Goal: Browse casually: Explore the website without a specific task or goal

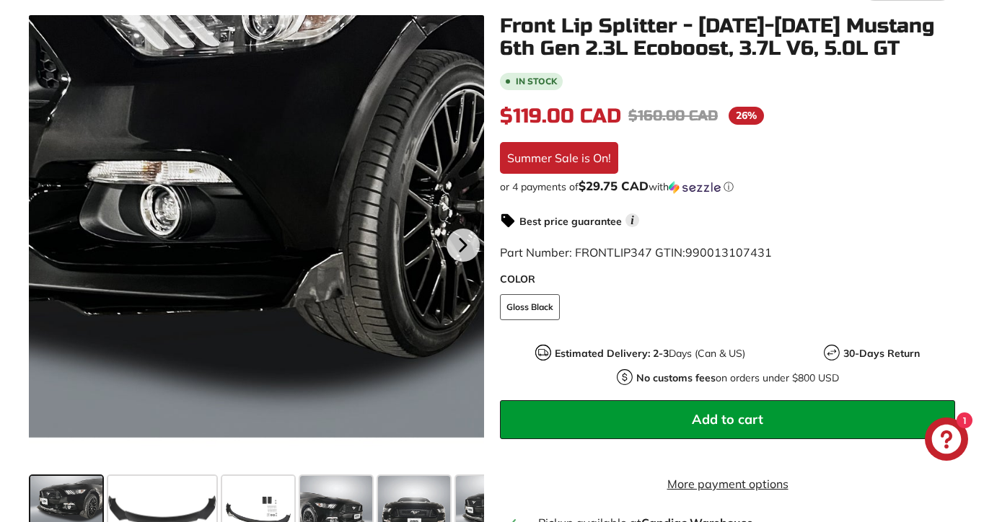
scroll to position [277, 0]
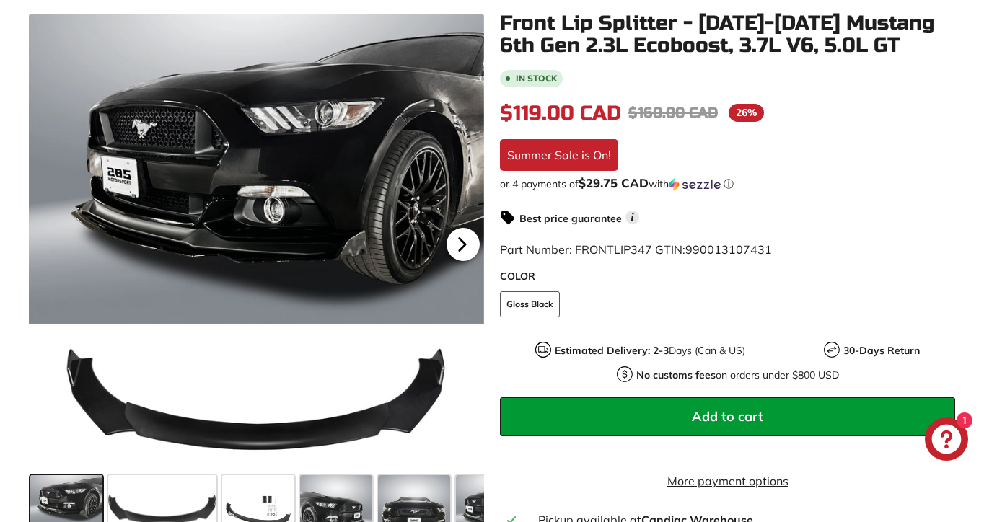
click at [472, 248] on icon at bounding box center [462, 244] width 33 height 33
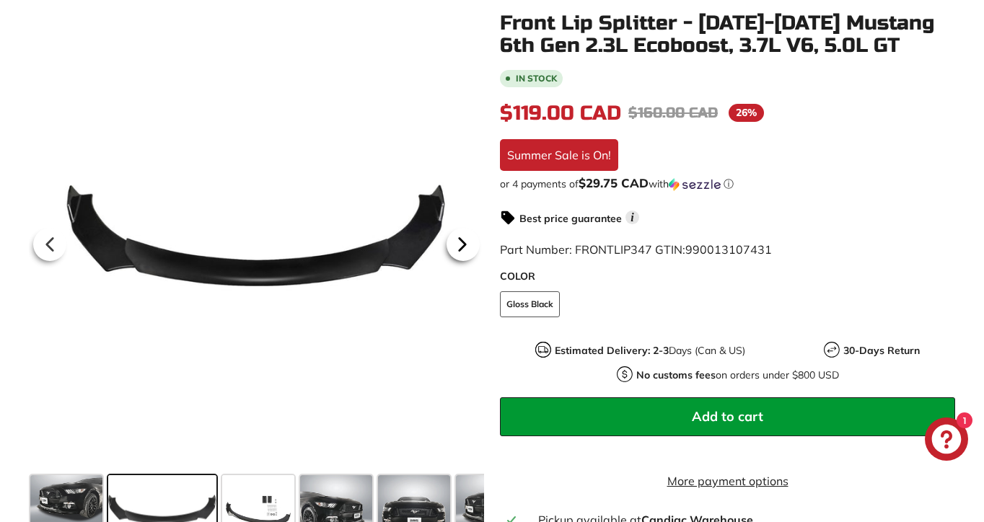
click at [468, 248] on icon at bounding box center [462, 244] width 33 height 33
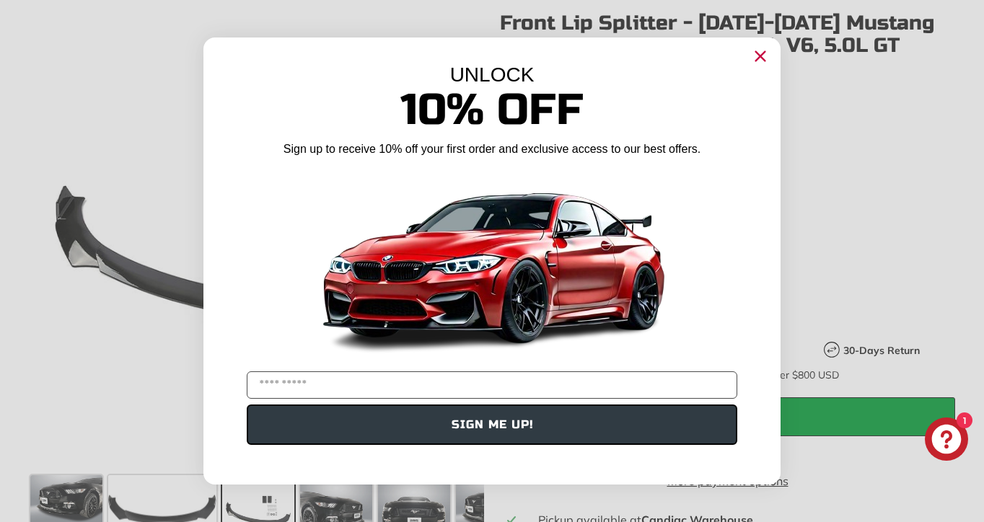
click at [755, 58] on circle "Close dialog" at bounding box center [761, 56] width 22 height 22
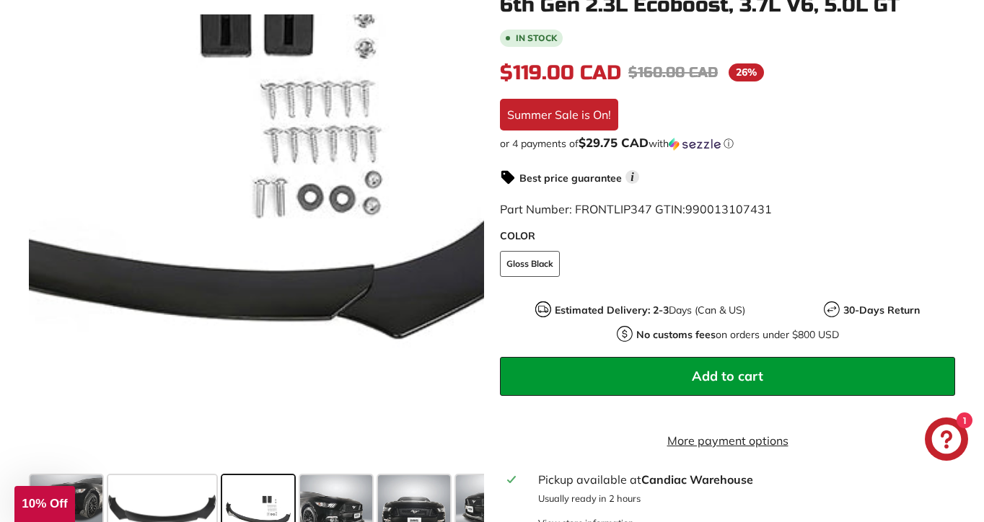
scroll to position [314, 0]
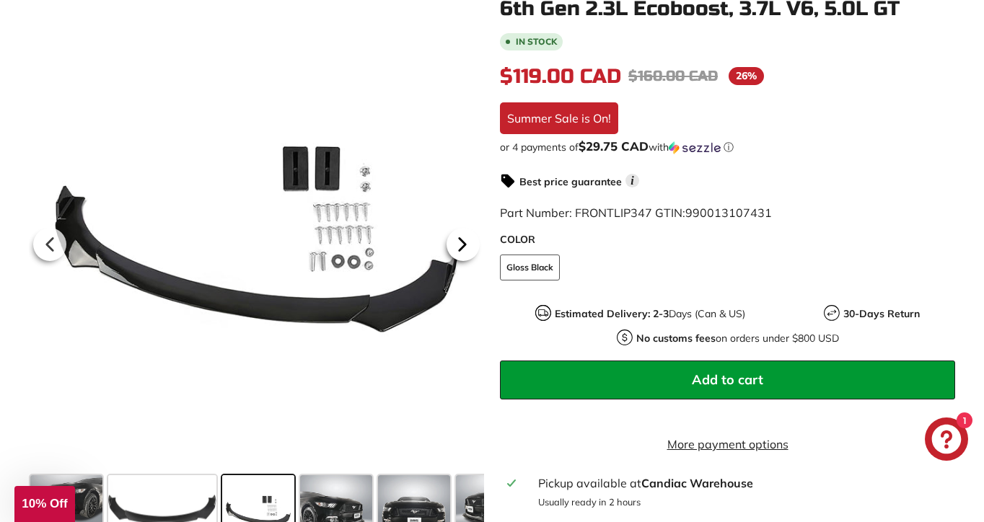
click at [464, 245] on icon at bounding box center [463, 244] width 6 height 12
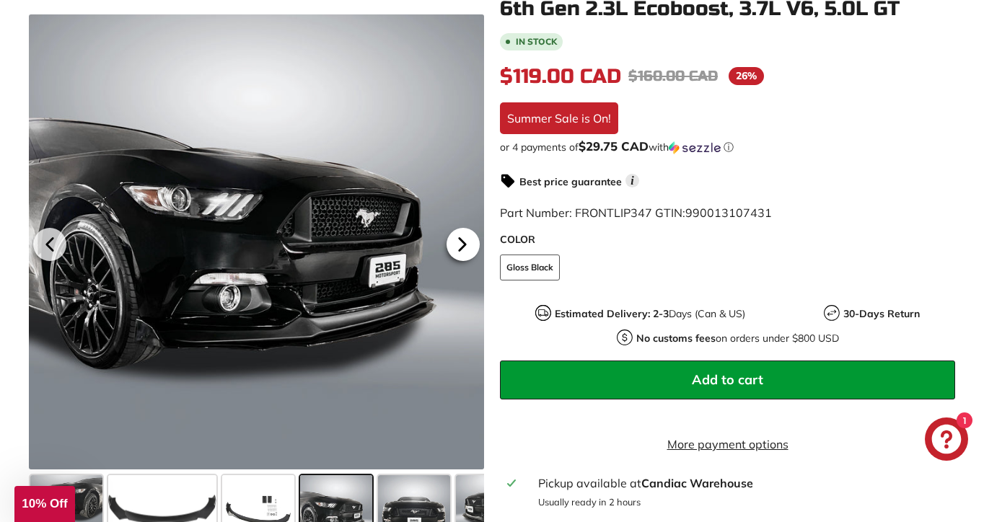
click at [464, 245] on icon at bounding box center [463, 244] width 6 height 12
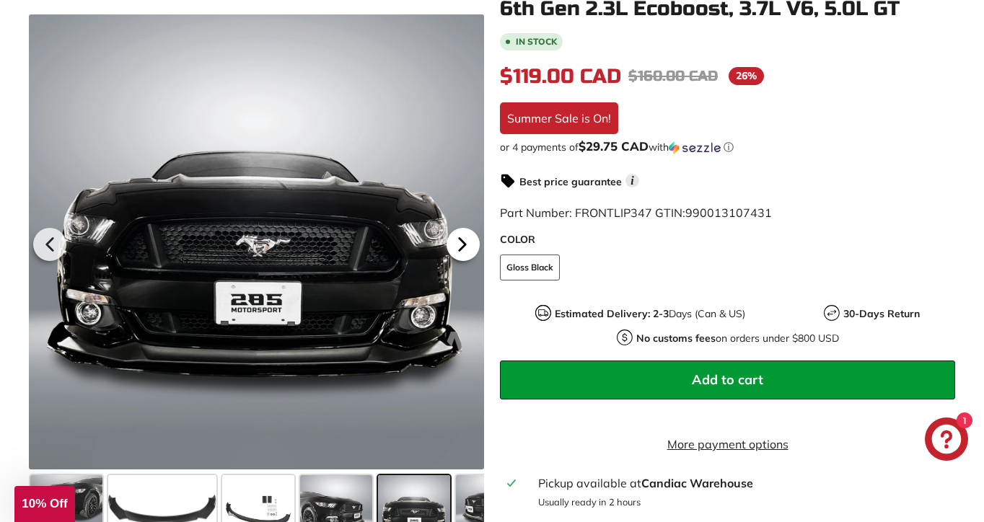
click at [464, 245] on icon at bounding box center [463, 244] width 6 height 12
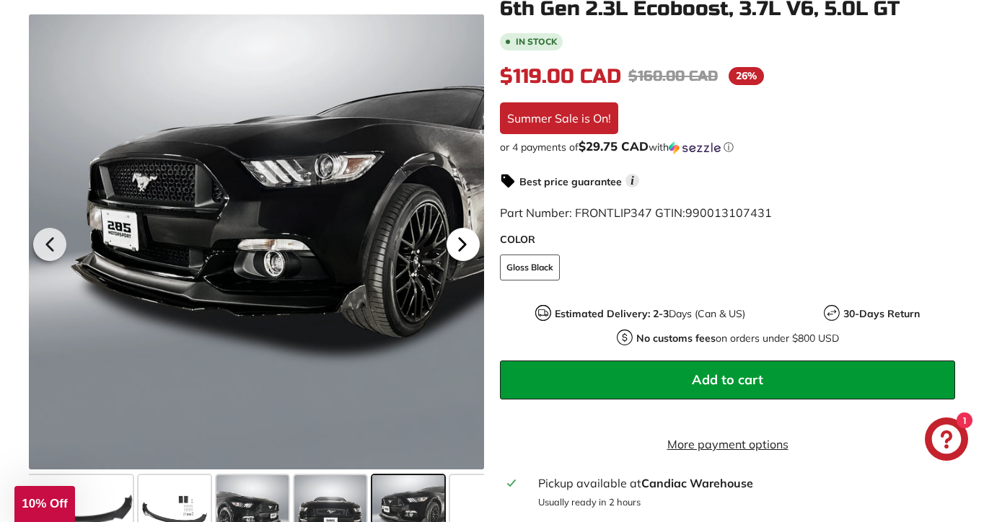
scroll to position [0, 125]
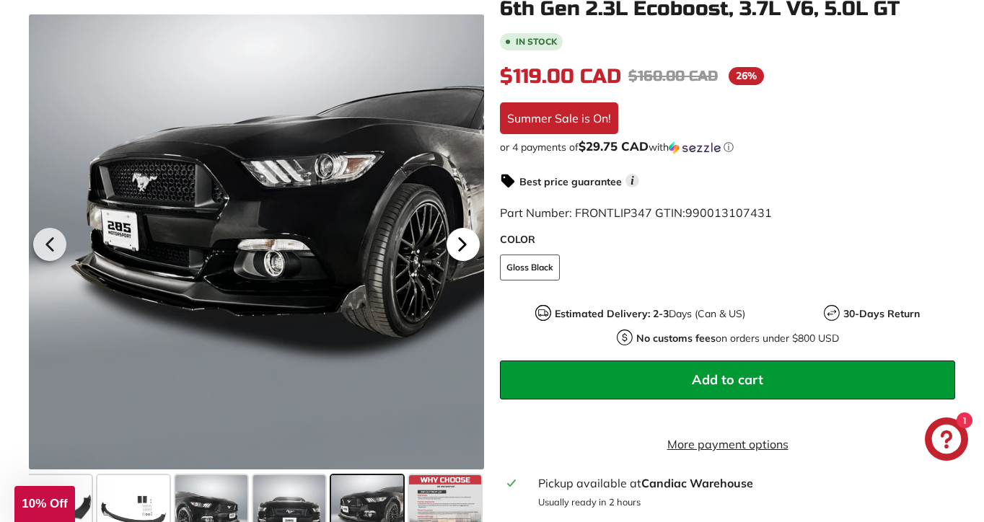
click at [464, 245] on icon at bounding box center [463, 244] width 6 height 12
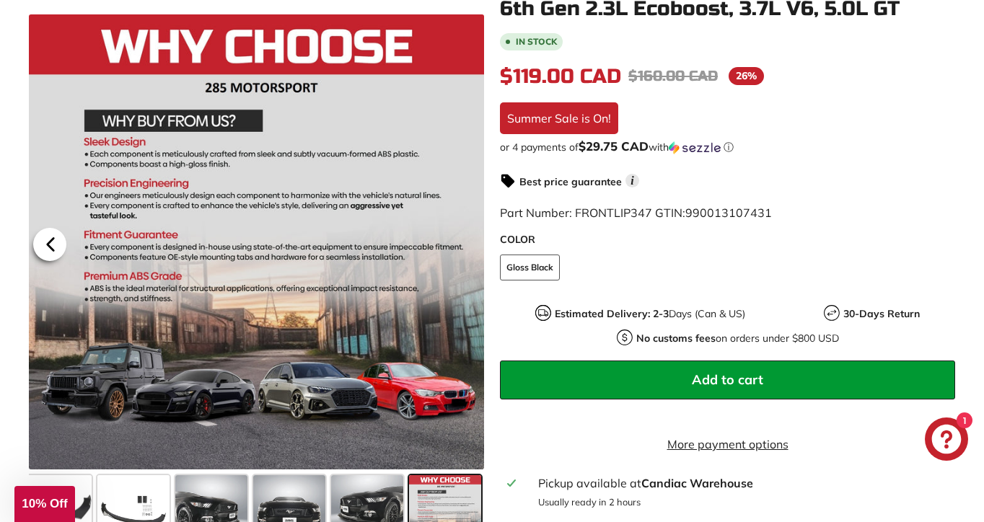
click at [51, 253] on icon at bounding box center [50, 244] width 33 height 33
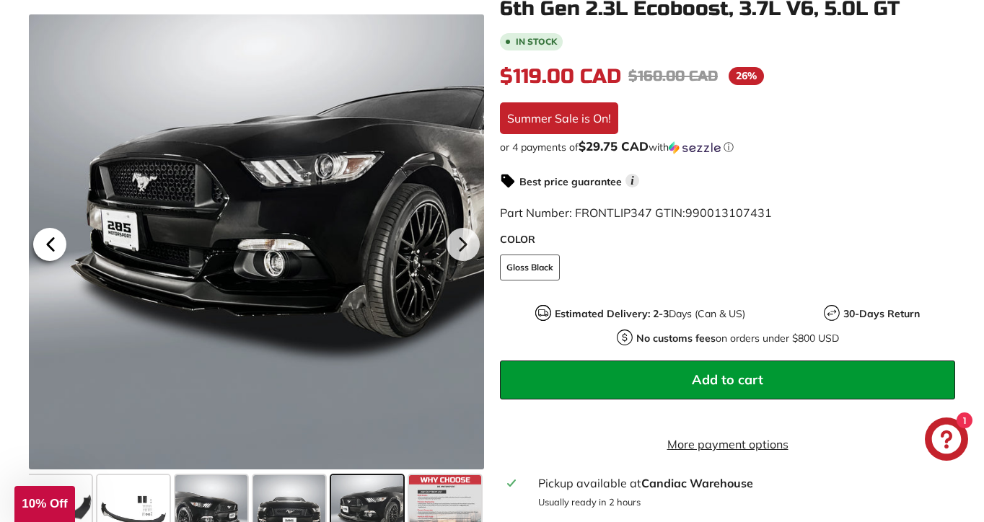
click at [51, 253] on icon at bounding box center [50, 244] width 33 height 33
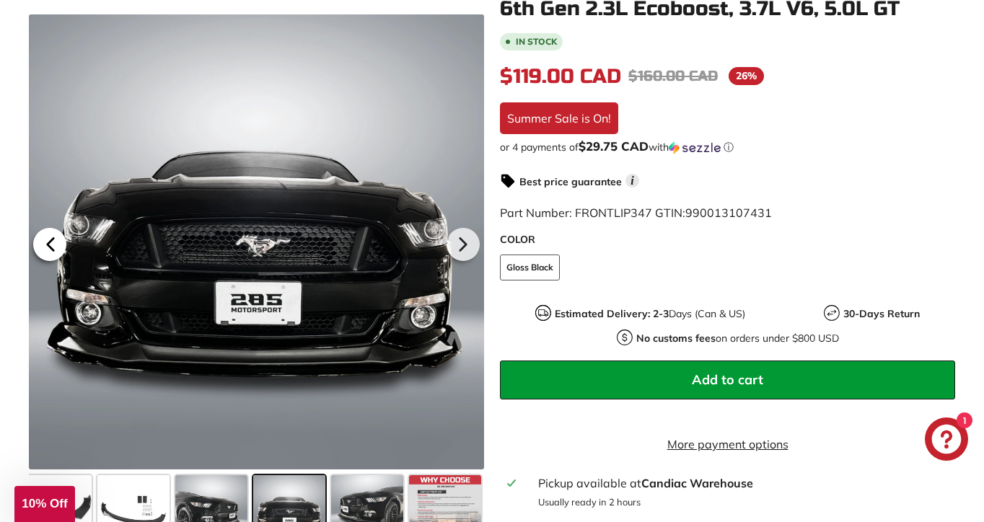
click at [51, 253] on icon at bounding box center [50, 244] width 33 height 33
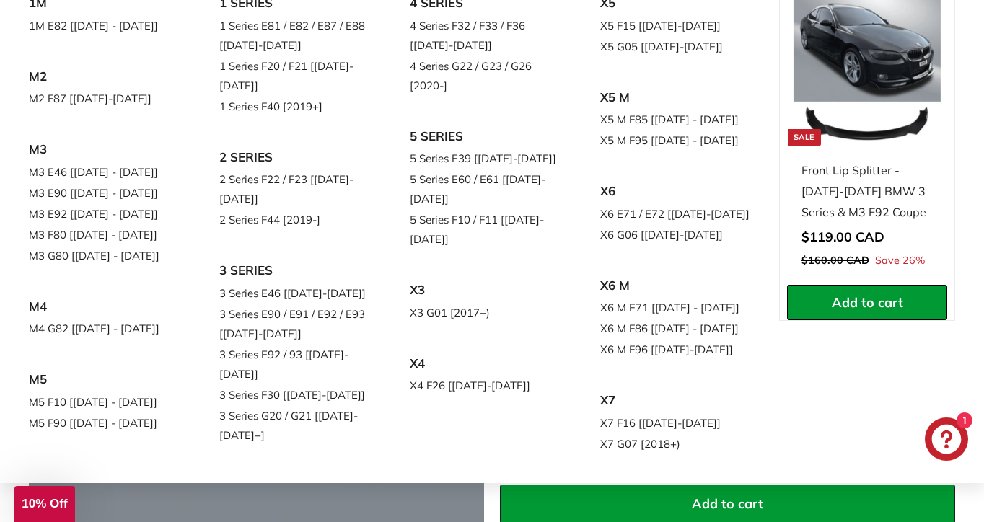
scroll to position [193, 0]
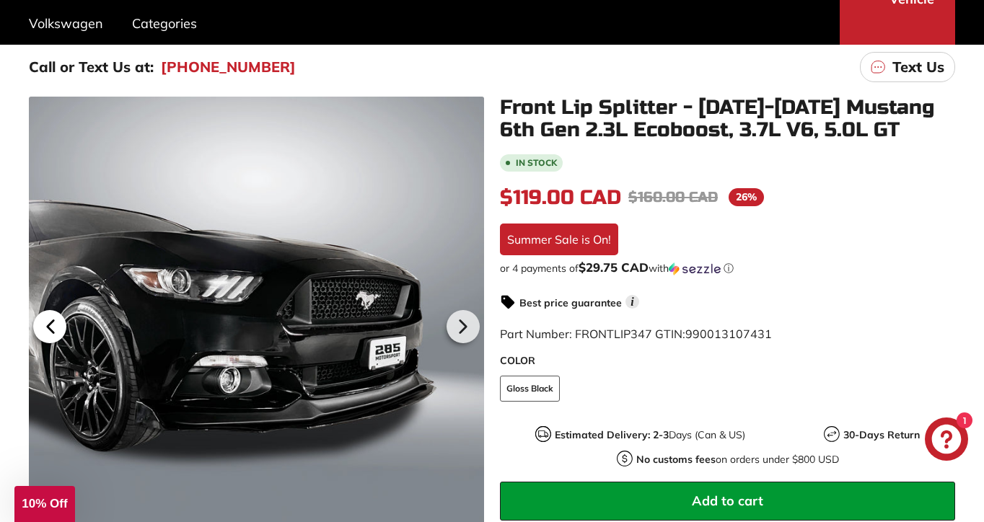
click at [58, 326] on icon at bounding box center [50, 326] width 33 height 33
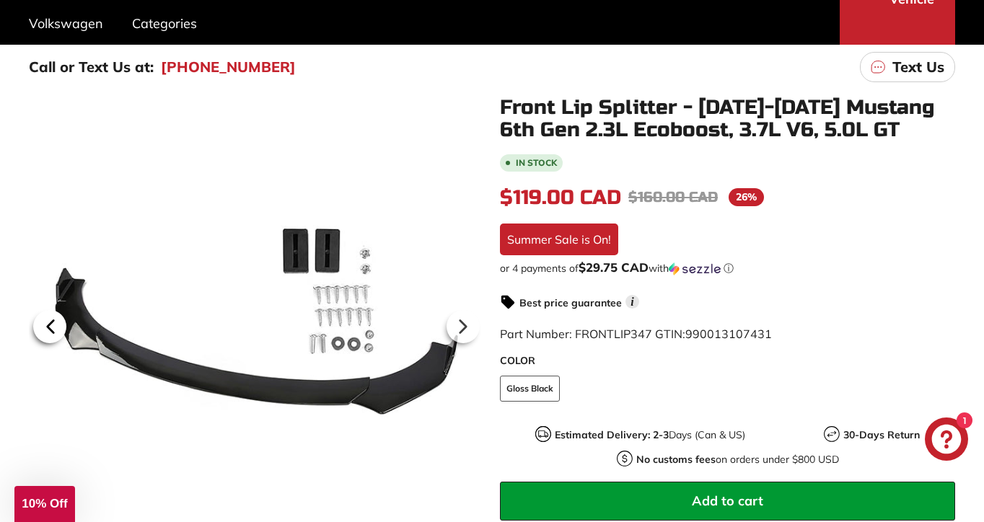
click at [58, 326] on icon at bounding box center [50, 326] width 33 height 33
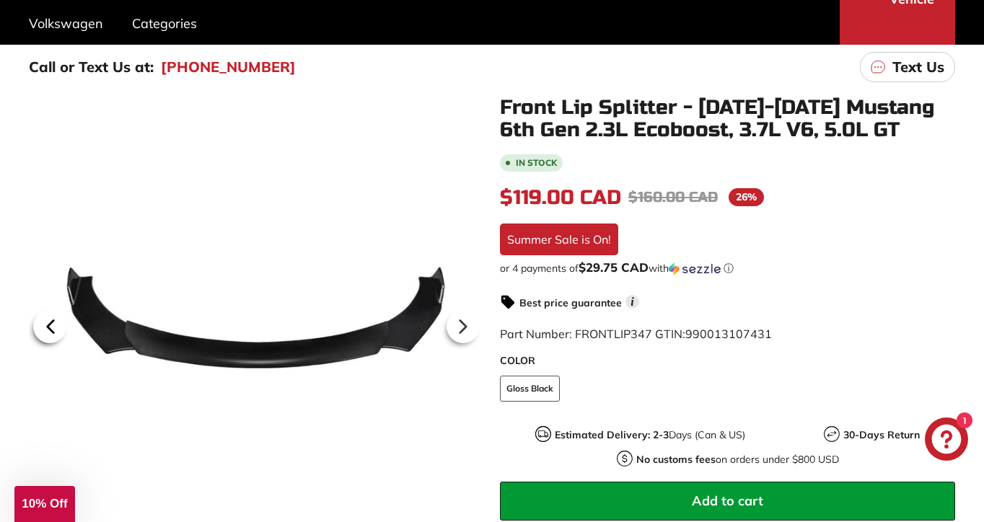
scroll to position [0, 0]
click at [58, 326] on icon at bounding box center [49, 326] width 33 height 33
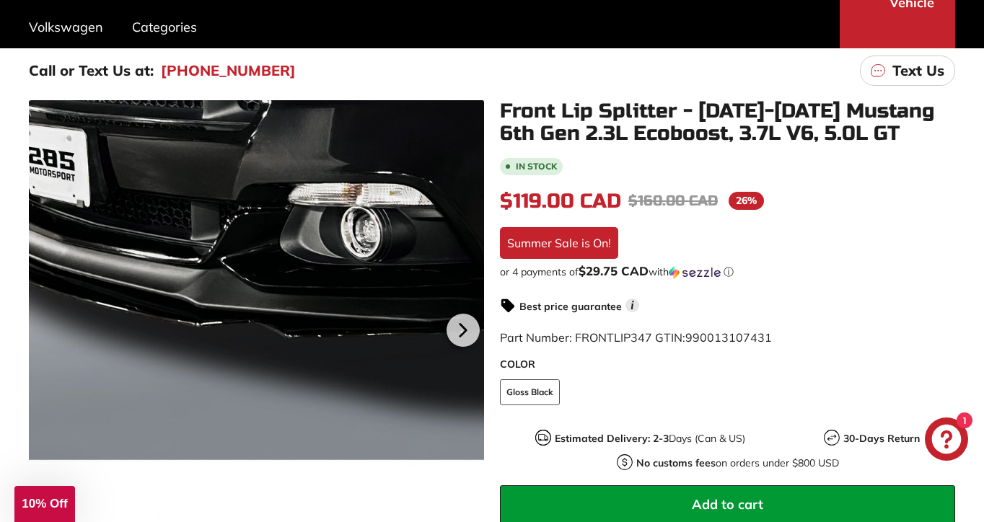
scroll to position [276, 0]
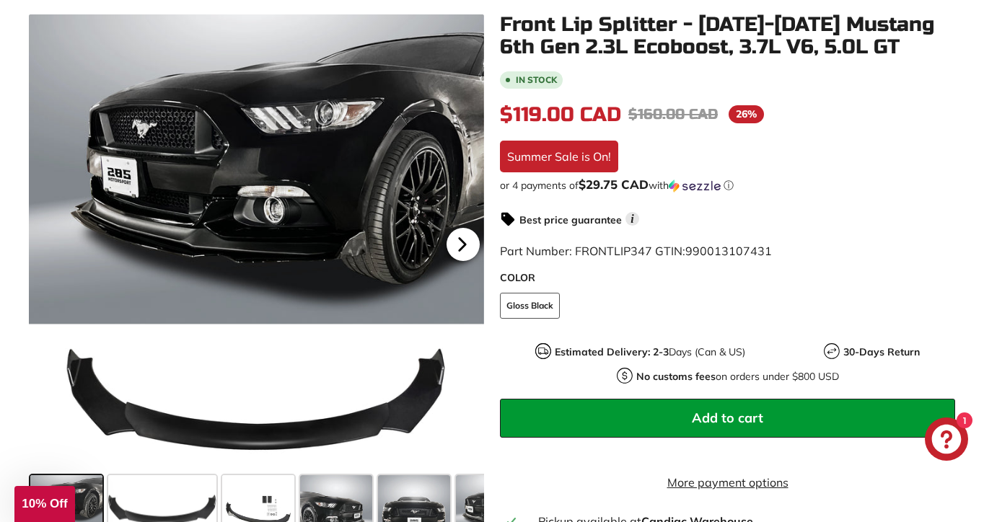
click at [465, 241] on icon at bounding box center [462, 244] width 33 height 33
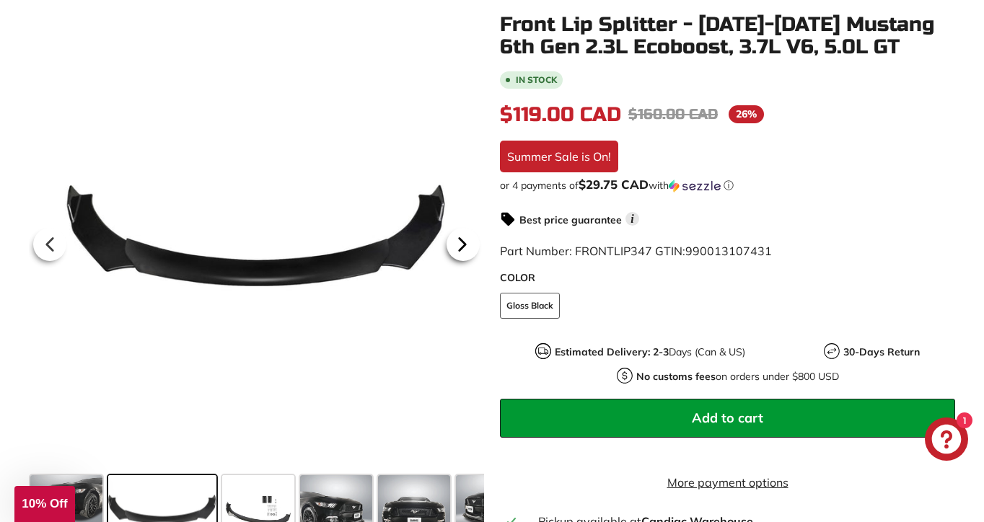
click at [465, 241] on icon at bounding box center [462, 244] width 33 height 33
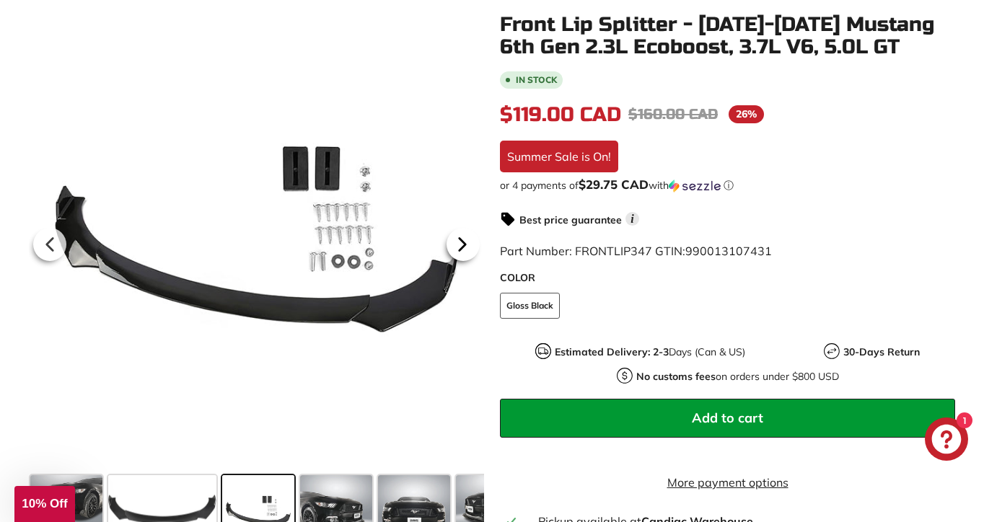
click at [465, 241] on icon at bounding box center [462, 244] width 33 height 33
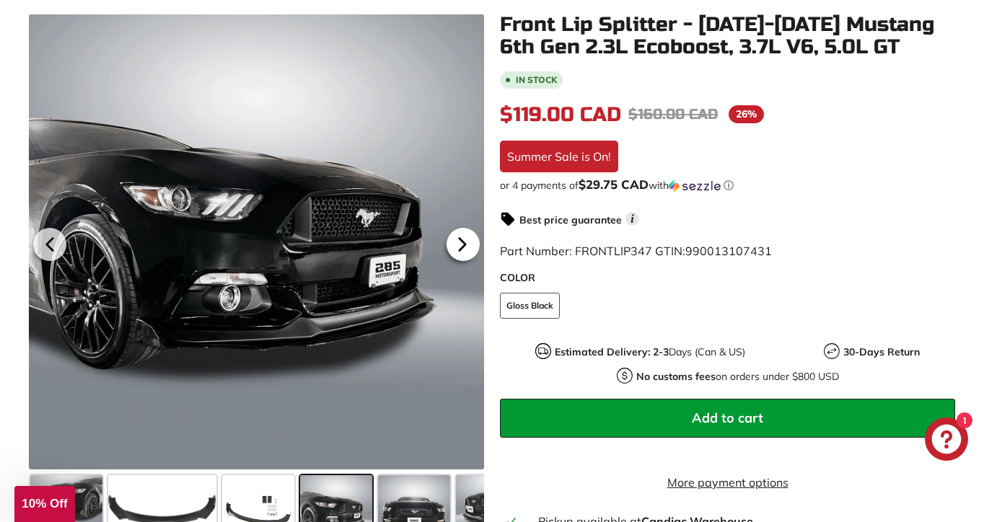
click at [465, 241] on icon at bounding box center [462, 244] width 33 height 33
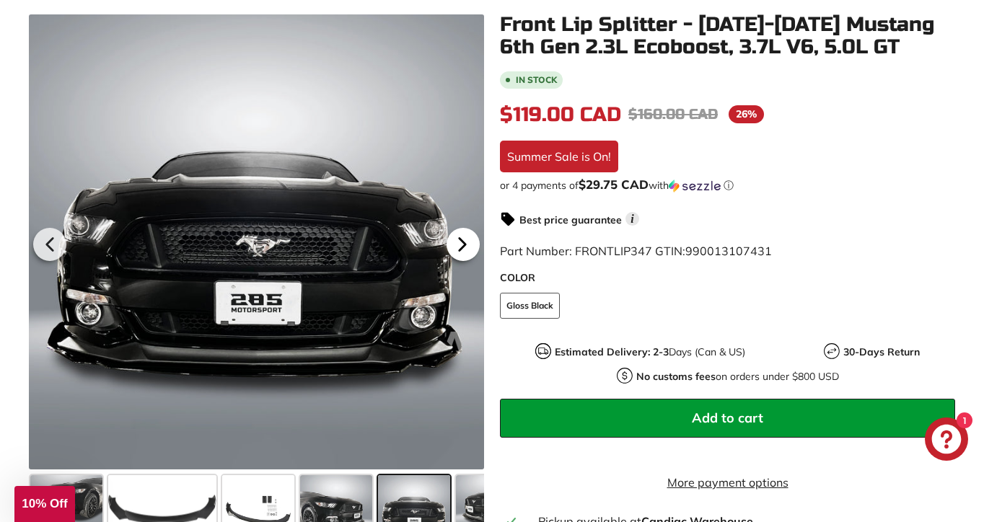
click at [465, 241] on icon at bounding box center [462, 244] width 33 height 33
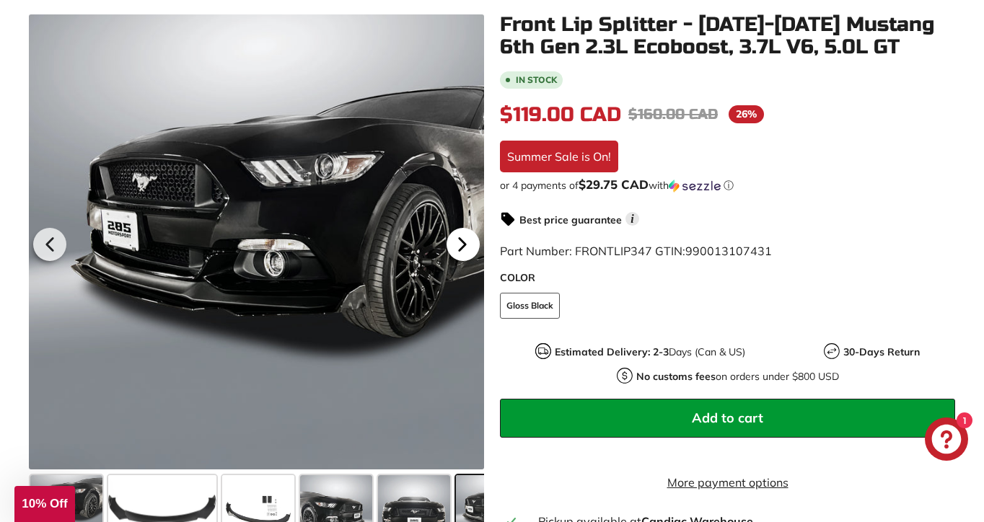
scroll to position [0, 125]
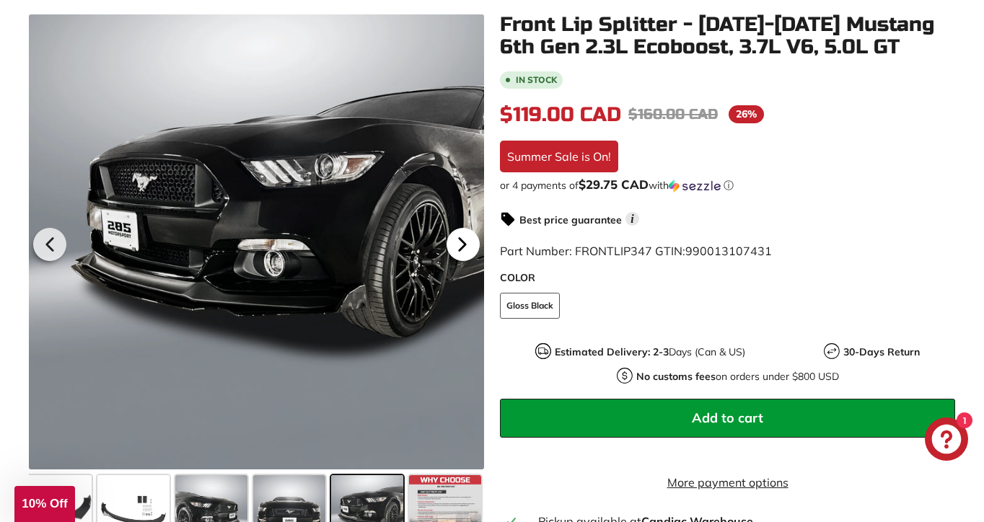
click at [465, 241] on icon at bounding box center [462, 244] width 33 height 33
